Goal: Transaction & Acquisition: Purchase product/service

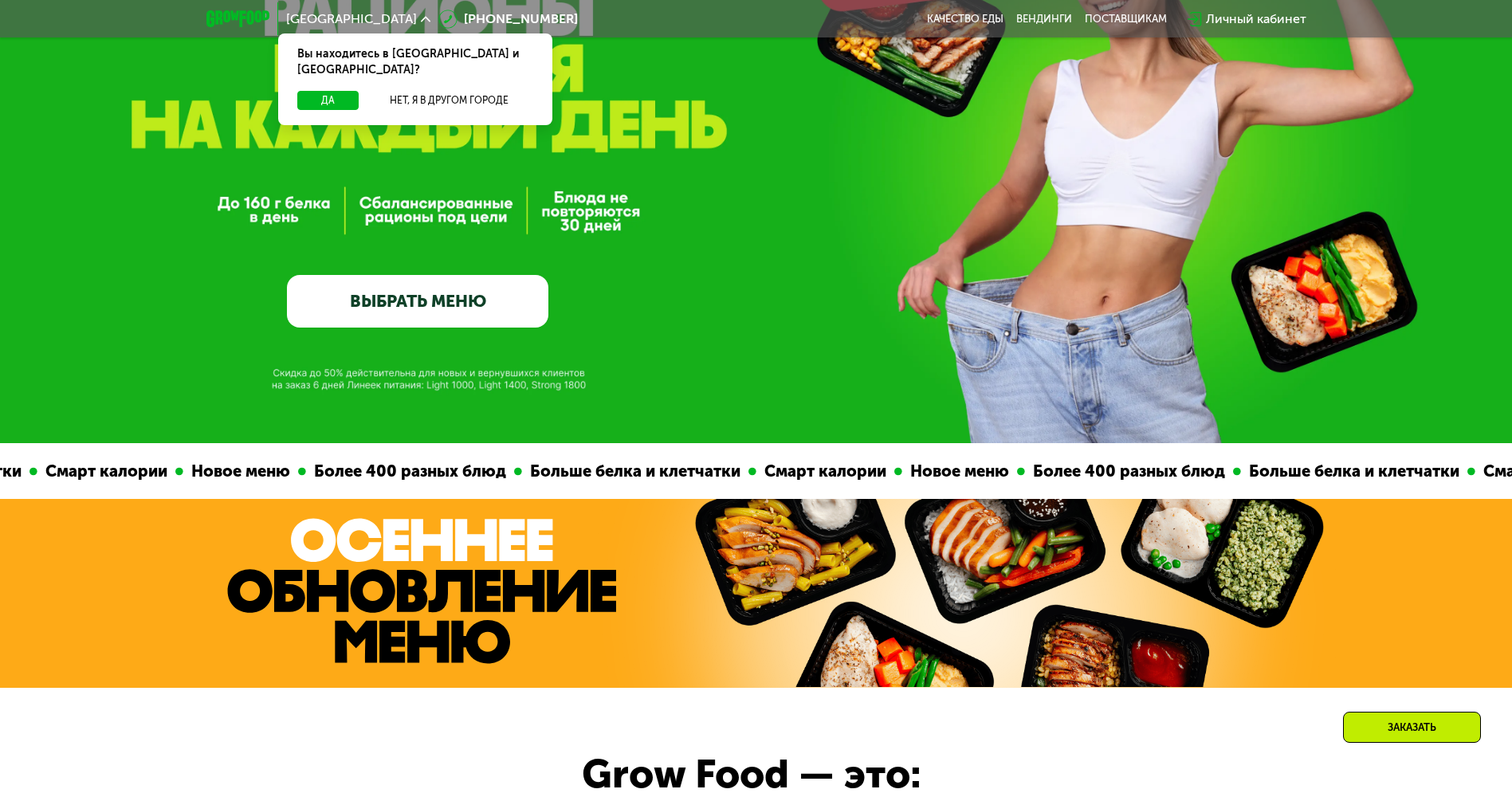
click at [479, 307] on link "ВЫБРАТЬ МЕНЮ" at bounding box center [417, 301] width 261 height 53
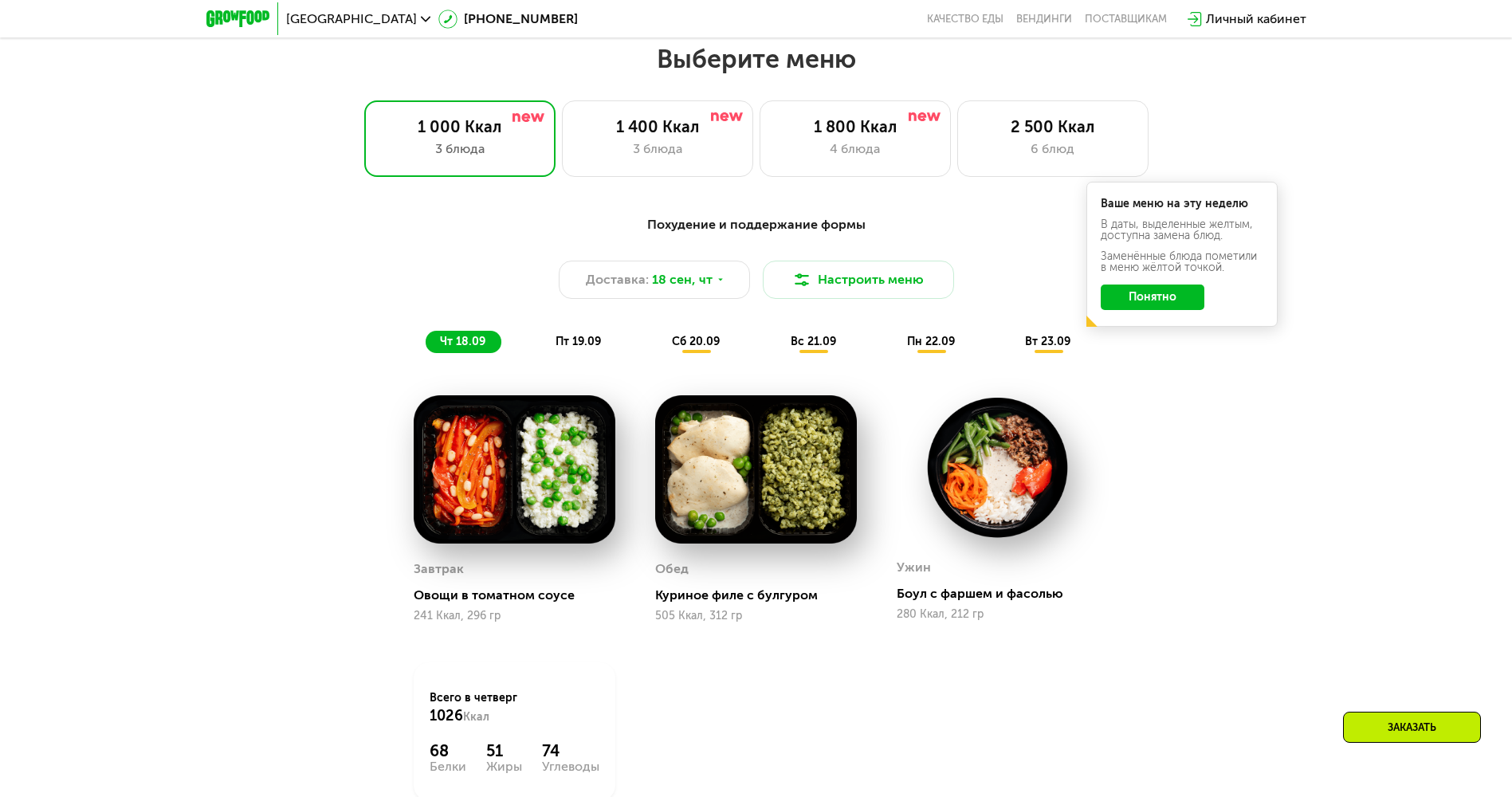
scroll to position [1316, 0]
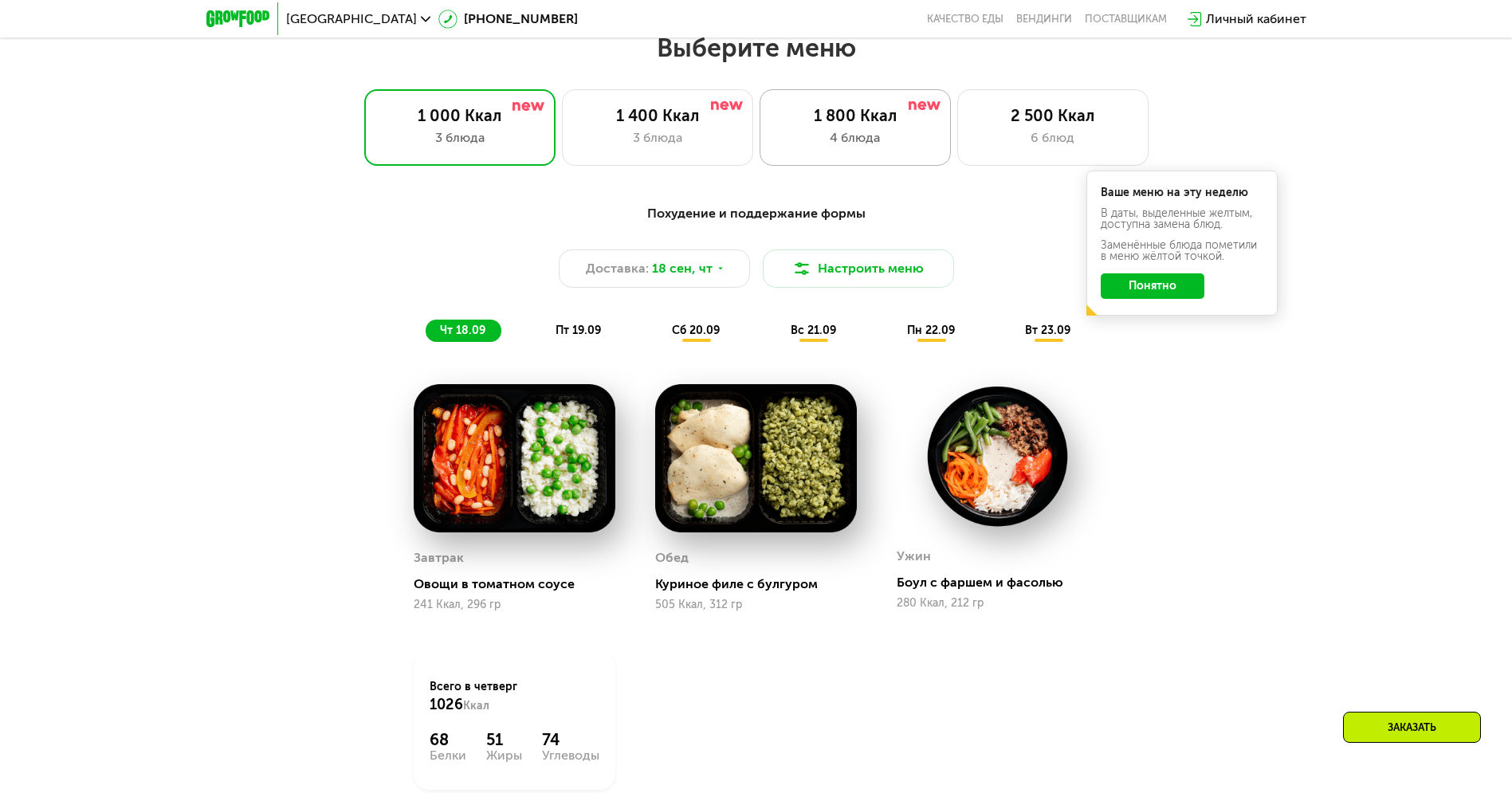
click at [820, 139] on div "4 блюда" at bounding box center [855, 138] width 158 height 19
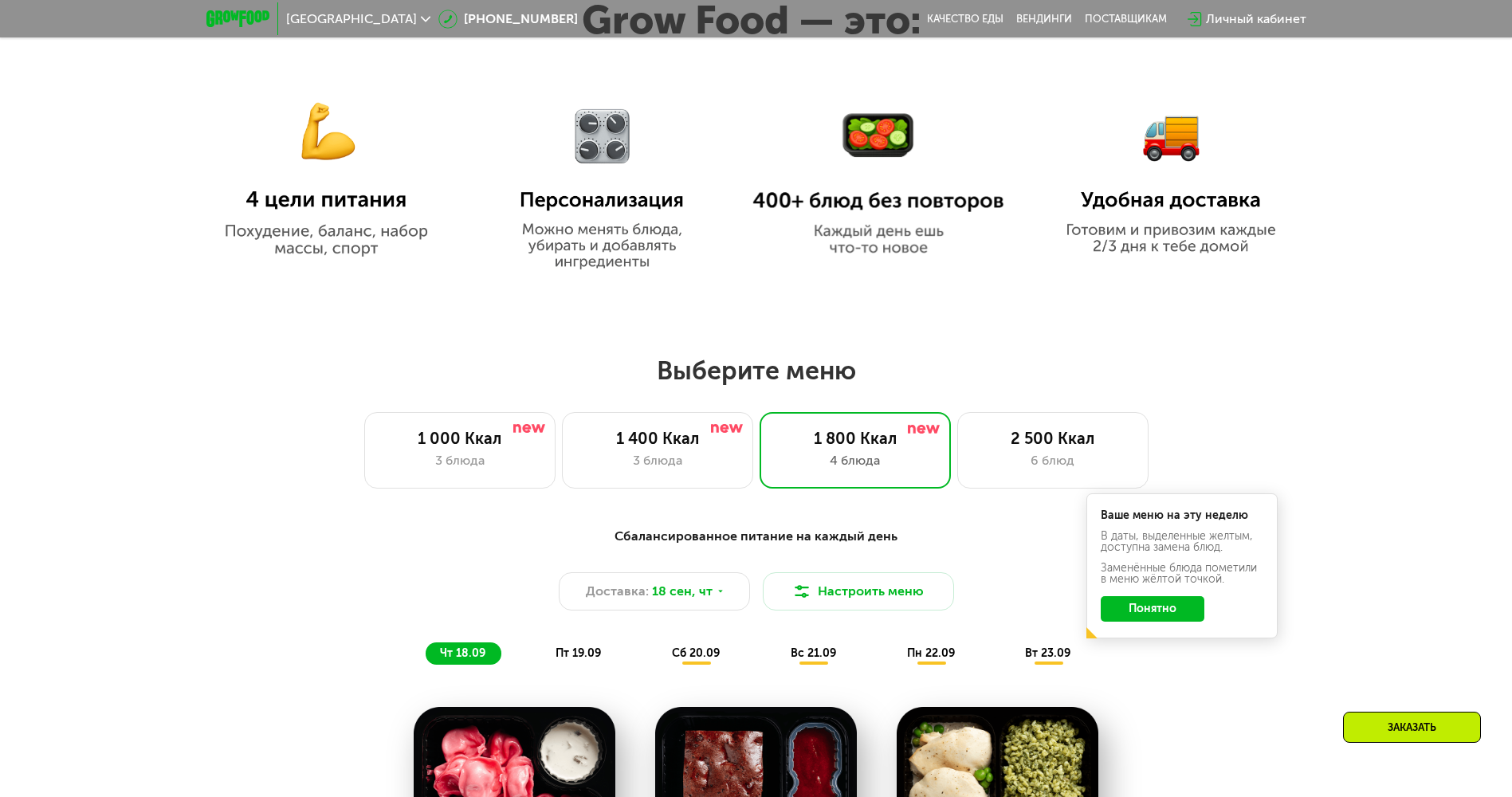
scroll to position [997, 0]
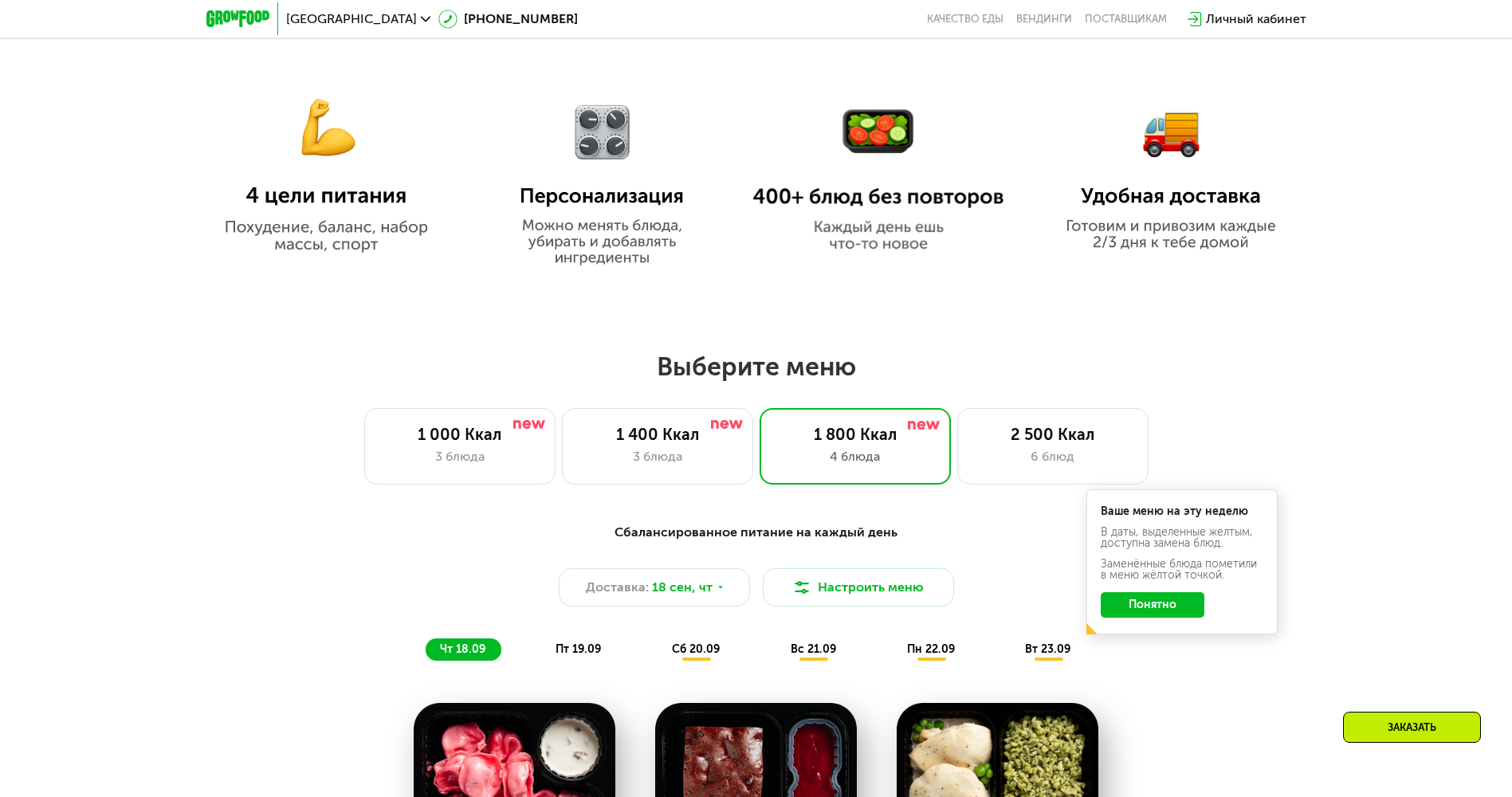
click at [334, 139] on img at bounding box center [326, 162] width 251 height 183
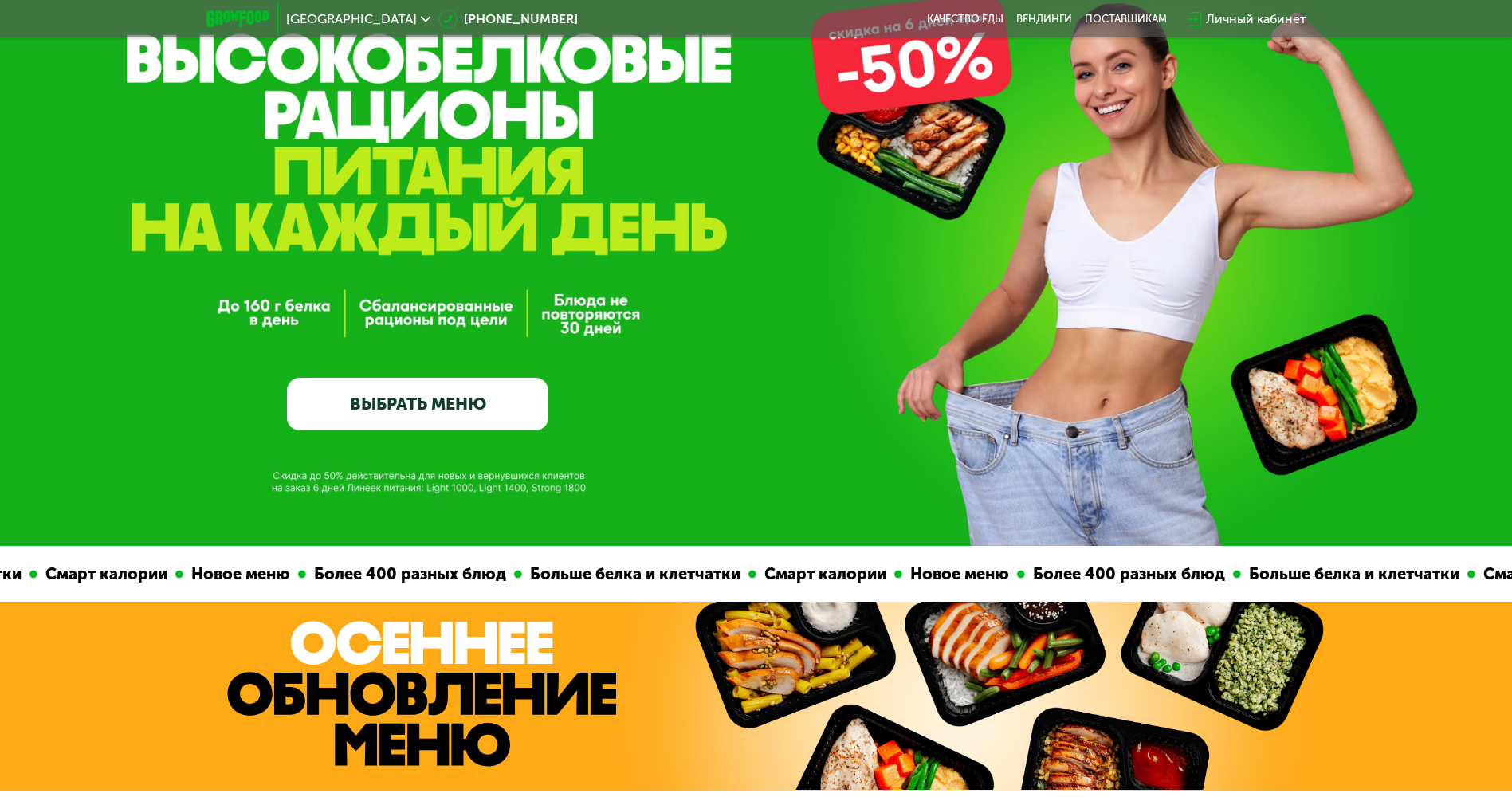
scroll to position [0, 0]
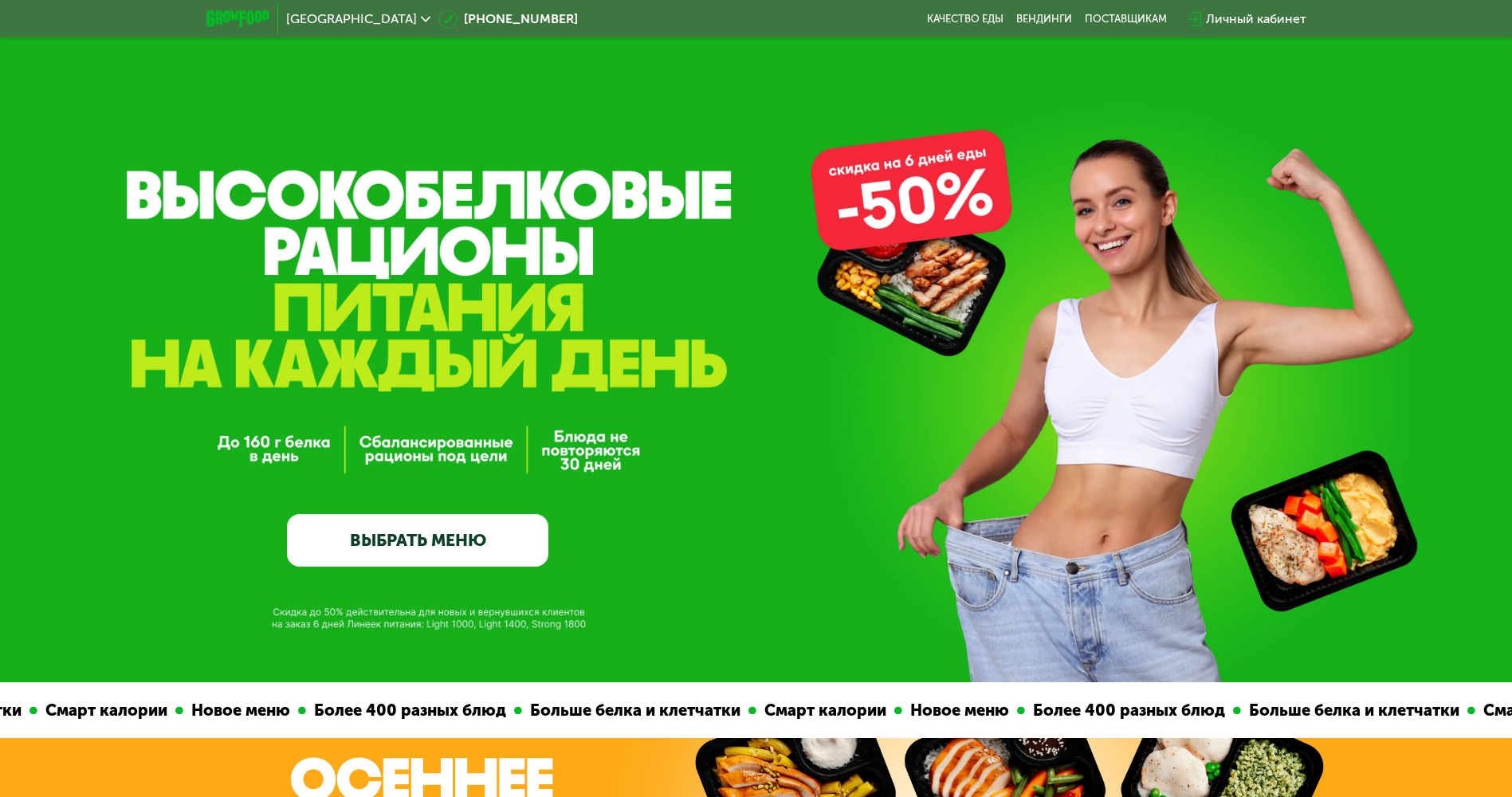
click at [434, 554] on link "ВЫБРАТЬ МЕНЮ" at bounding box center [417, 541] width 261 height 53
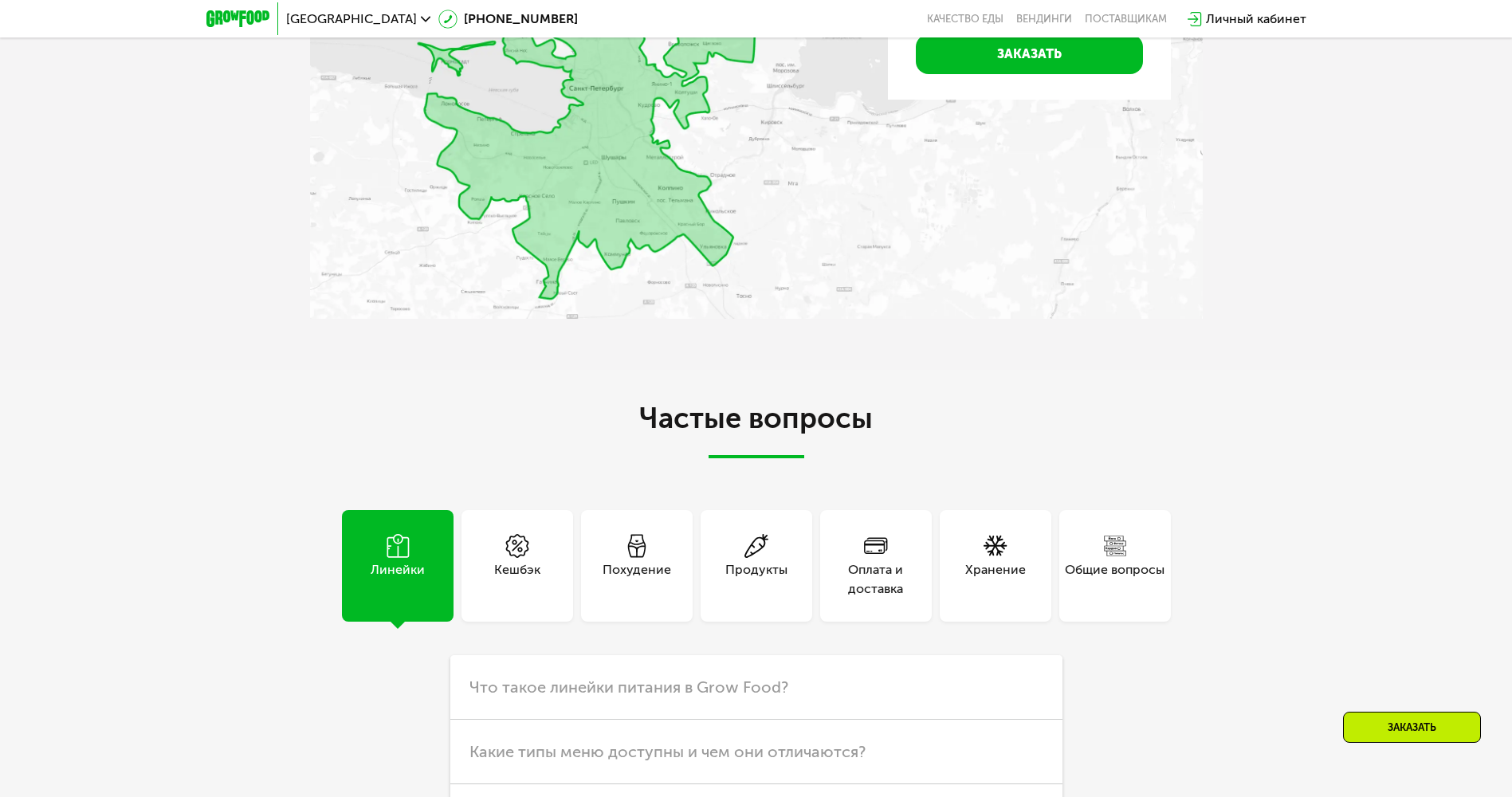
scroll to position [4505, 0]
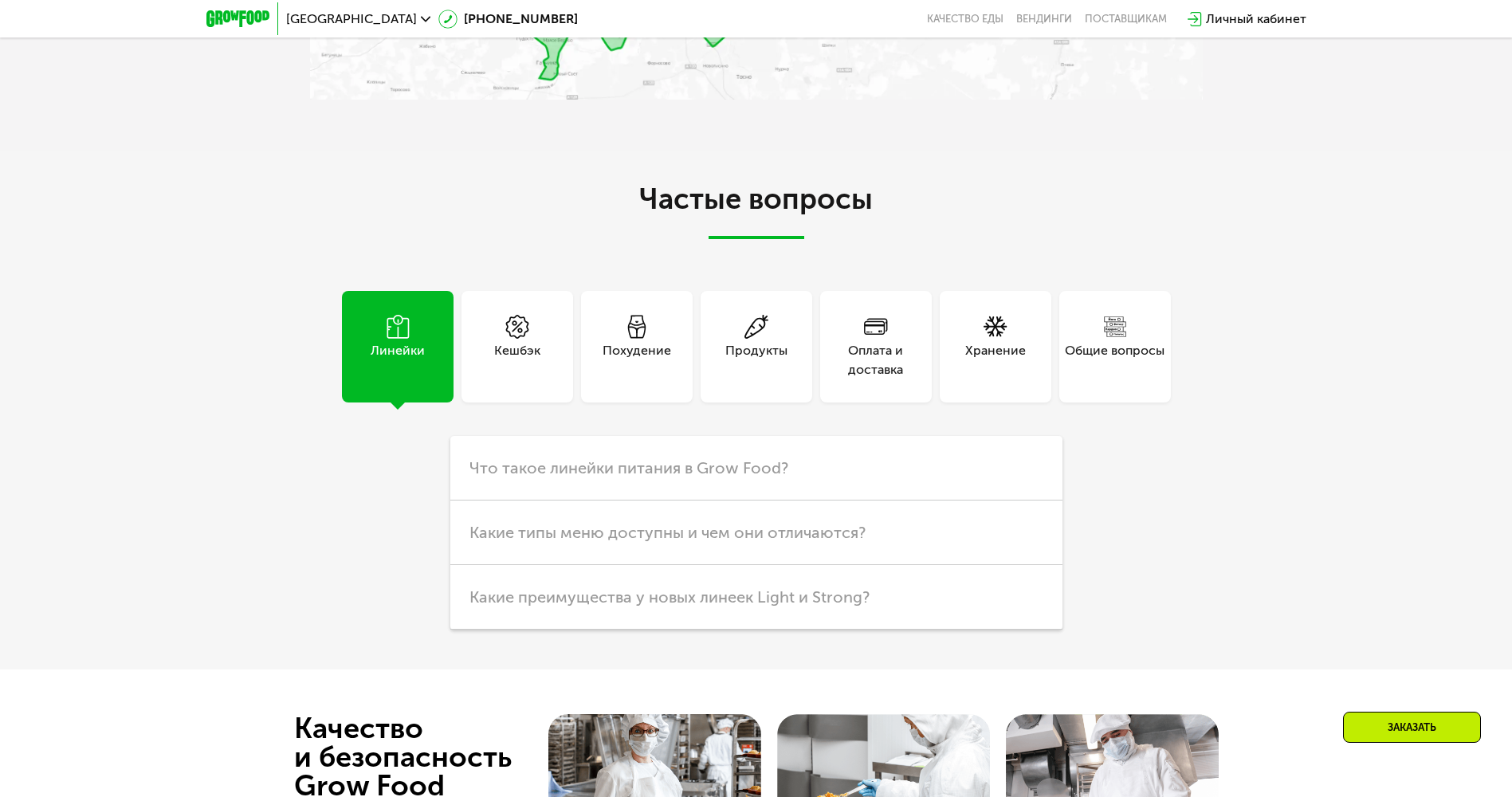
click at [645, 380] on div "Похудение" at bounding box center [637, 360] width 69 height 38
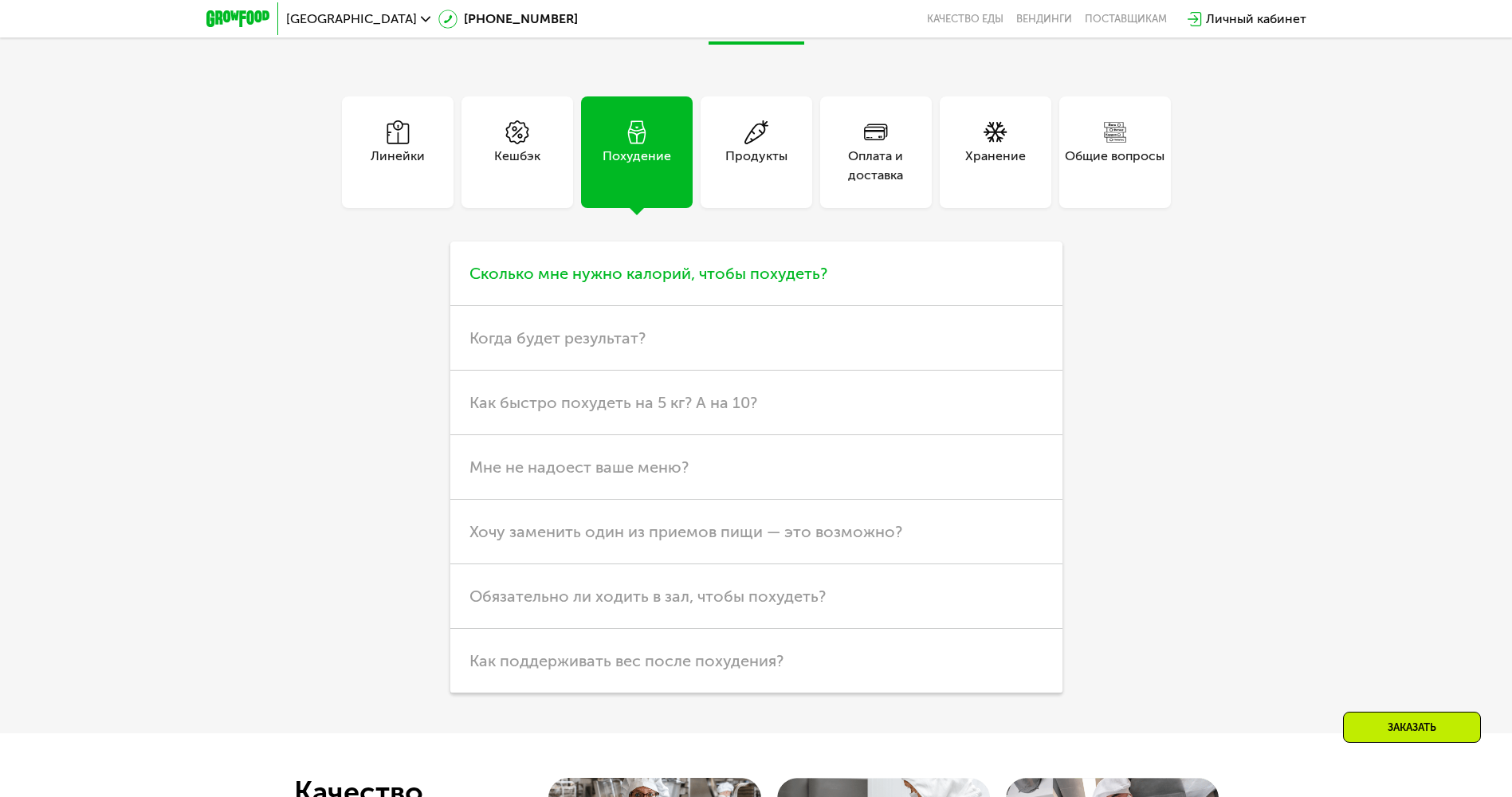
scroll to position [4744, 0]
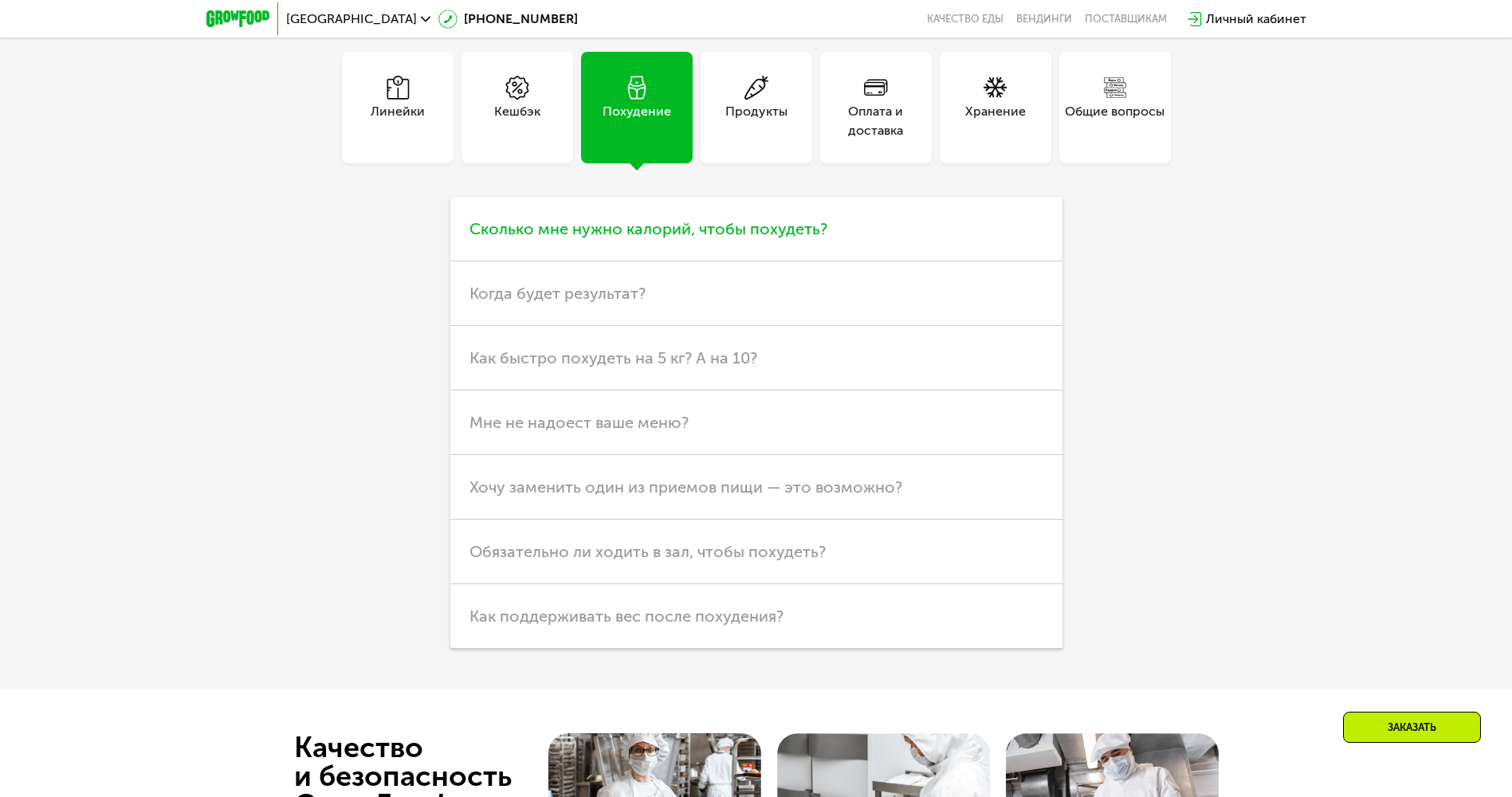
click at [807, 261] on h3 "Сколько мне нужно калорий, чтобы похудеть?" at bounding box center [756, 229] width 612 height 65
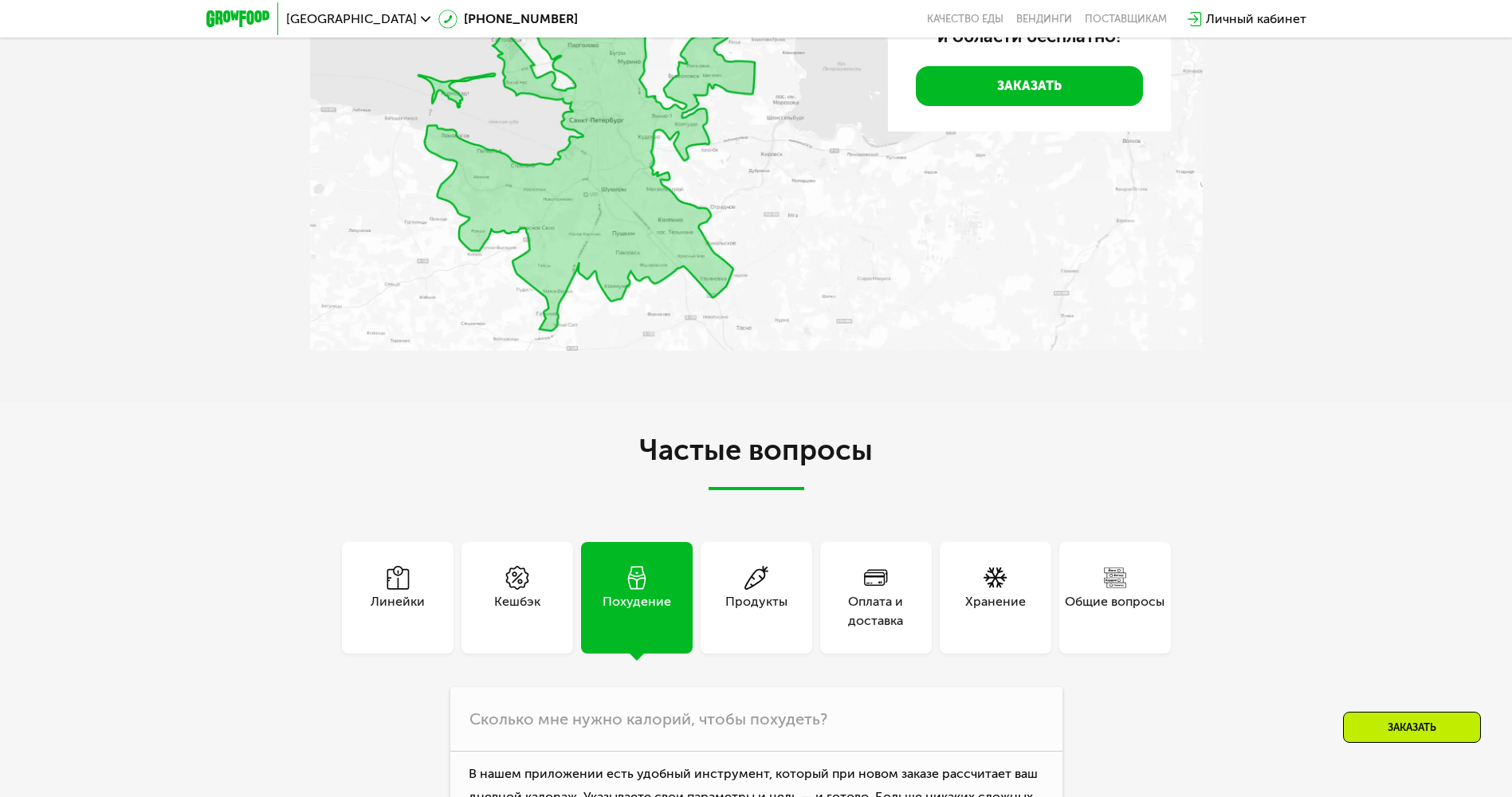
scroll to position [4431, 0]
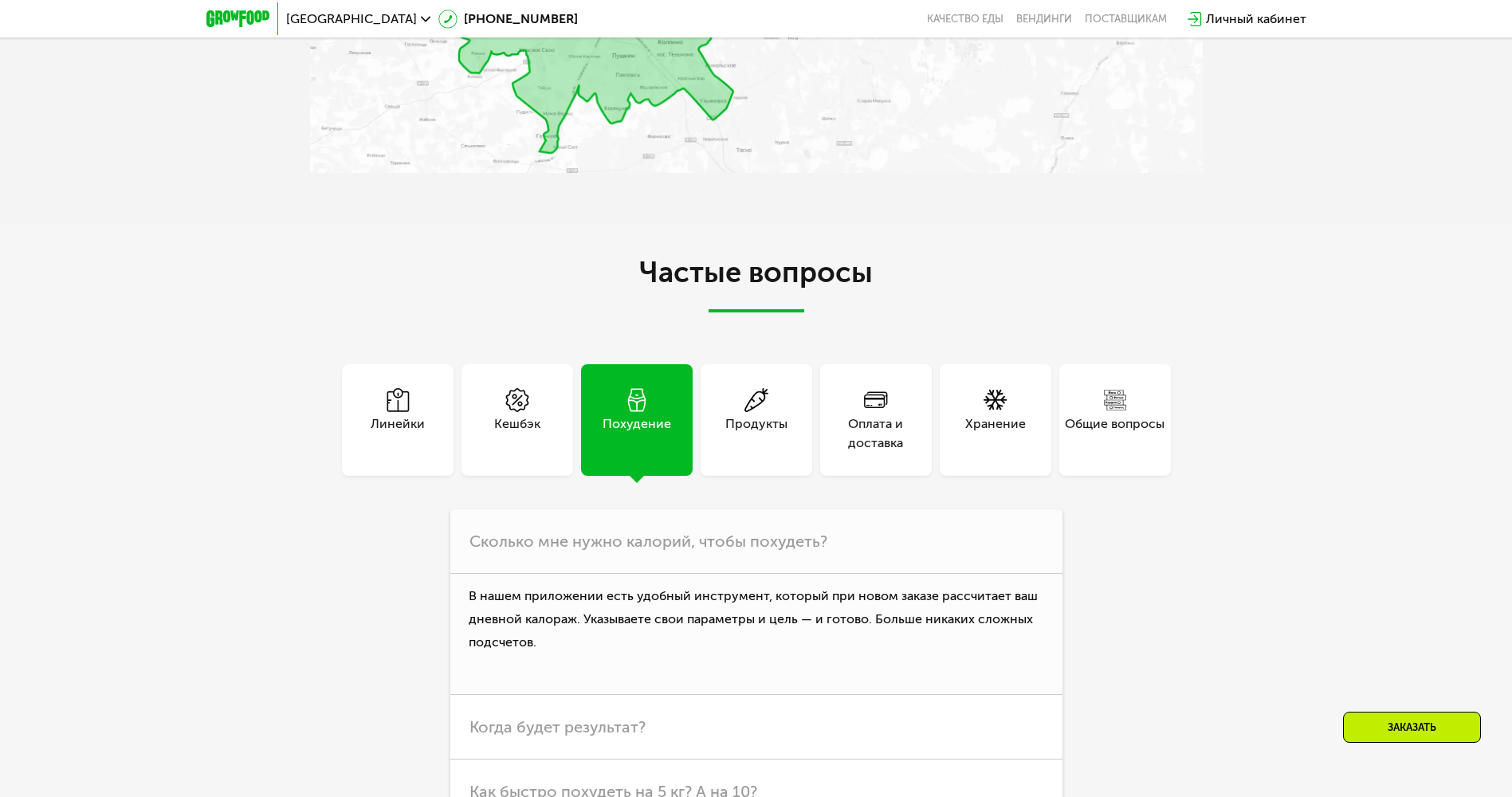
click at [440, 476] on div "Линейки" at bounding box center [397, 420] width 111 height 111
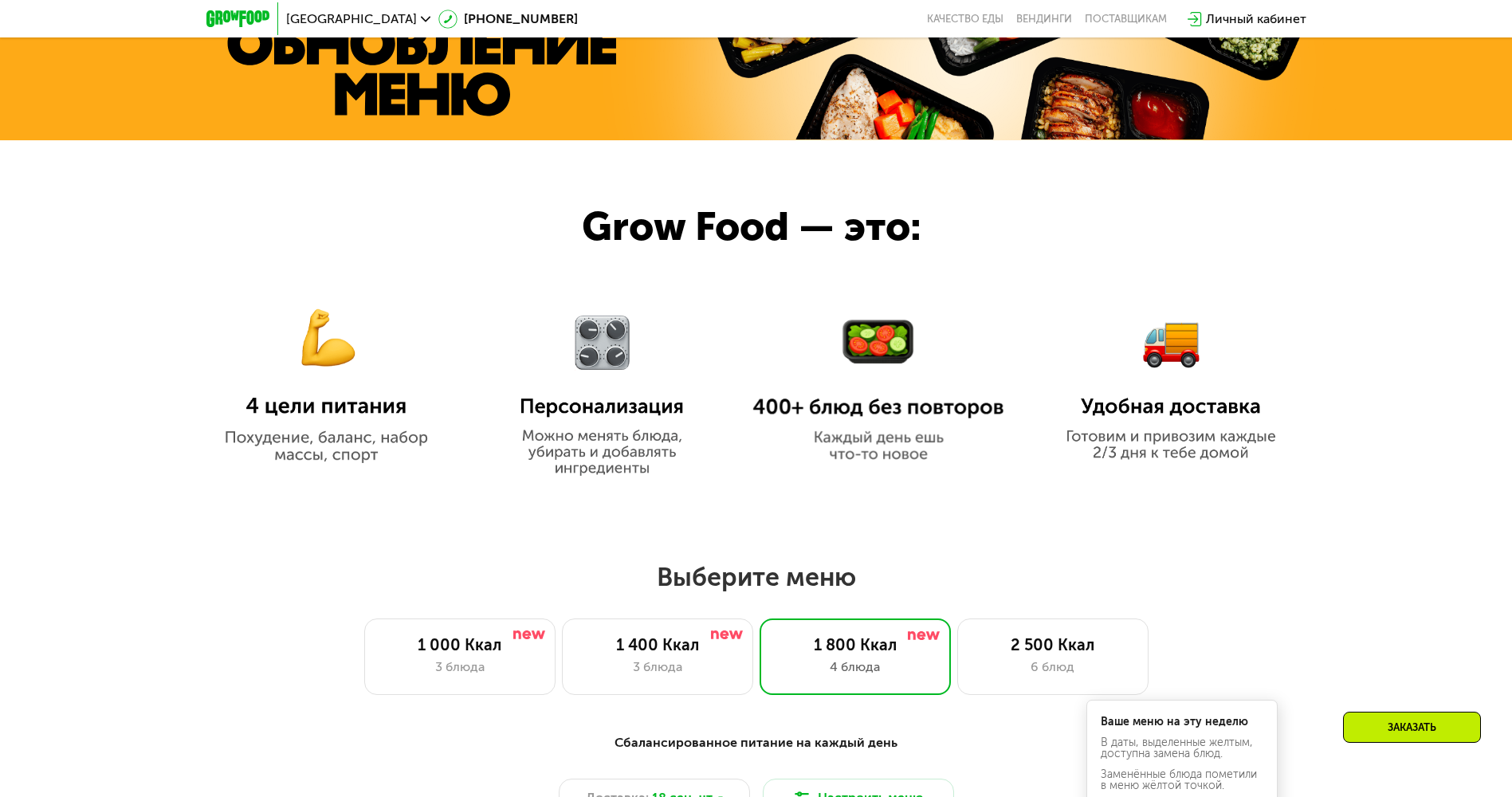
scroll to position [685, 0]
